Goal: Complete application form

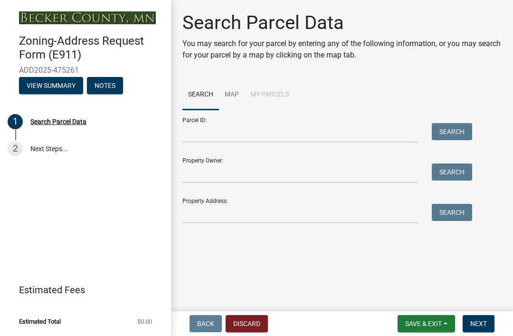
click at [42, 87] on button "View Summary" at bounding box center [51, 85] width 64 height 17
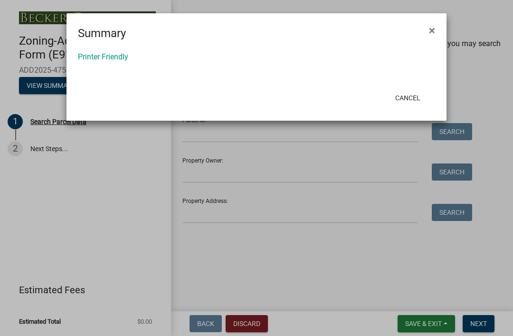
click at [92, 55] on link "Printer Friendly" at bounding box center [103, 56] width 50 height 9
click at [436, 30] on button "×" at bounding box center [432, 30] width 21 height 27
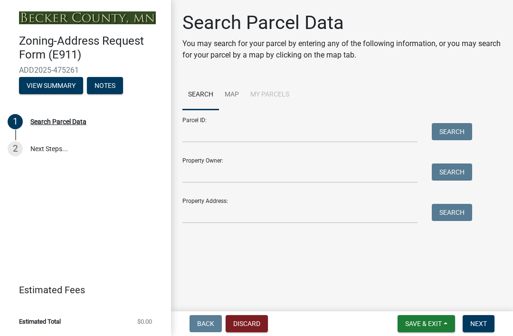
click at [41, 151] on link "2 Next Steps..." at bounding box center [85, 150] width 171 height 28
click at [253, 168] on input "Property Owner:" at bounding box center [300, 173] width 235 height 19
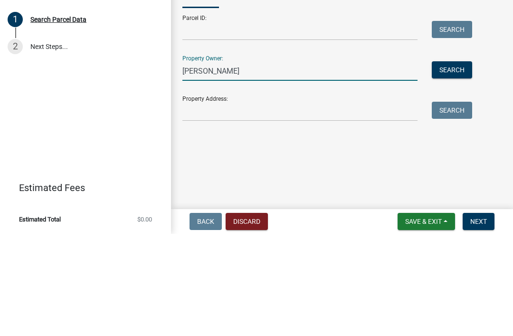
type input "[PERSON_NAME]"
click at [467, 164] on button "Search" at bounding box center [452, 172] width 40 height 17
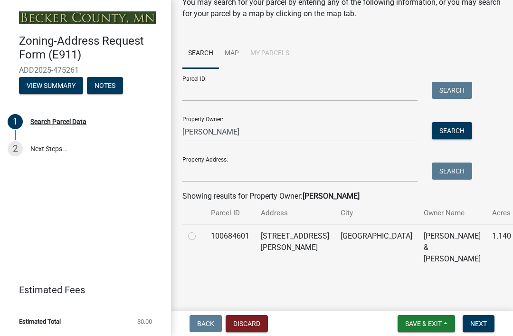
scroll to position [41, 0]
click at [483, 320] on span "Next" at bounding box center [479, 324] width 17 height 8
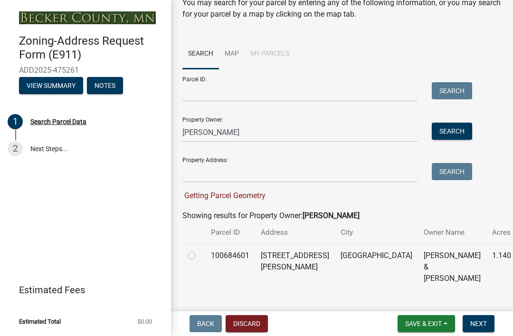
click at [250, 196] on span "Getting Parcel Geometry" at bounding box center [224, 195] width 83 height 9
click at [200, 250] on label at bounding box center [200, 250] width 0 height 0
click at [200, 256] on input "radio" at bounding box center [203, 253] width 6 height 6
radio input "true"
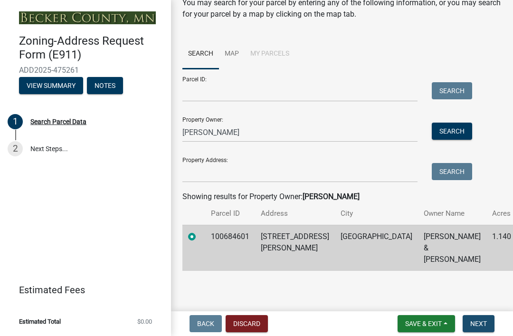
click at [482, 316] on button "Next" at bounding box center [479, 323] width 32 height 17
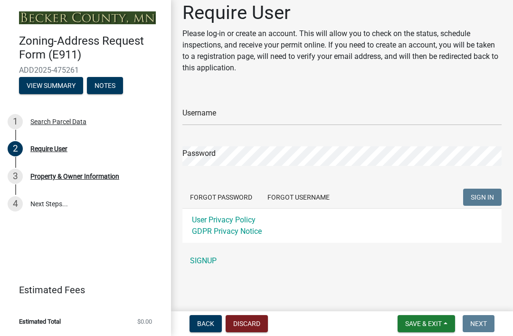
scroll to position [10, 0]
click at [109, 174] on div "Property & Owner Information" at bounding box center [74, 176] width 89 height 7
click at [257, 316] on button "Discard" at bounding box center [247, 323] width 42 height 17
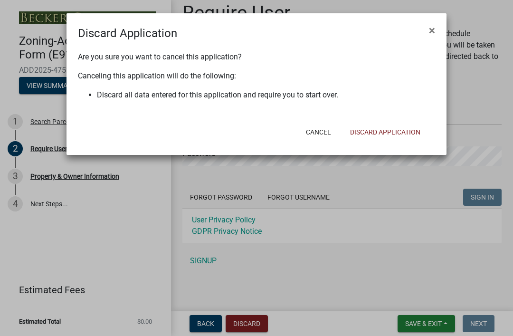
click at [392, 134] on button "Discard Application" at bounding box center [386, 132] width 86 height 17
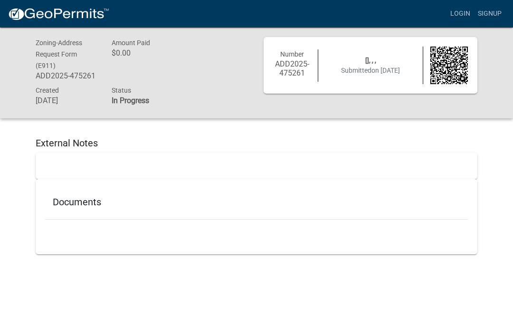
click at [380, 68] on span "Submitted on [DATE]" at bounding box center [370, 71] width 59 height 8
click at [454, 65] on img at bounding box center [450, 66] width 38 height 38
click at [303, 61] on h6 "ADD2025-475261" at bounding box center [292, 68] width 38 height 18
